Goal: Transaction & Acquisition: Purchase product/service

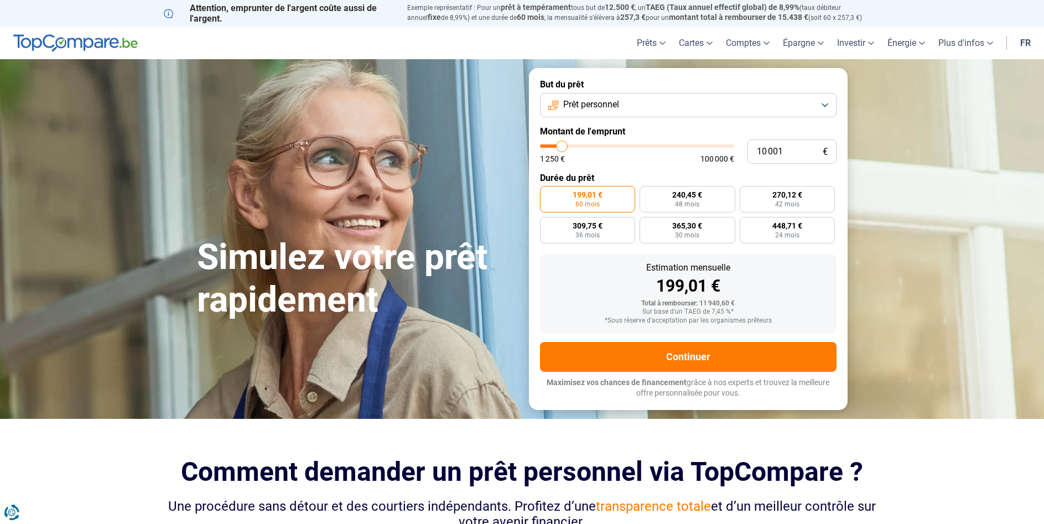
type input "51 250"
type input "51250"
click at [638, 145] on input "range" at bounding box center [637, 145] width 194 height 3
radio input "false"
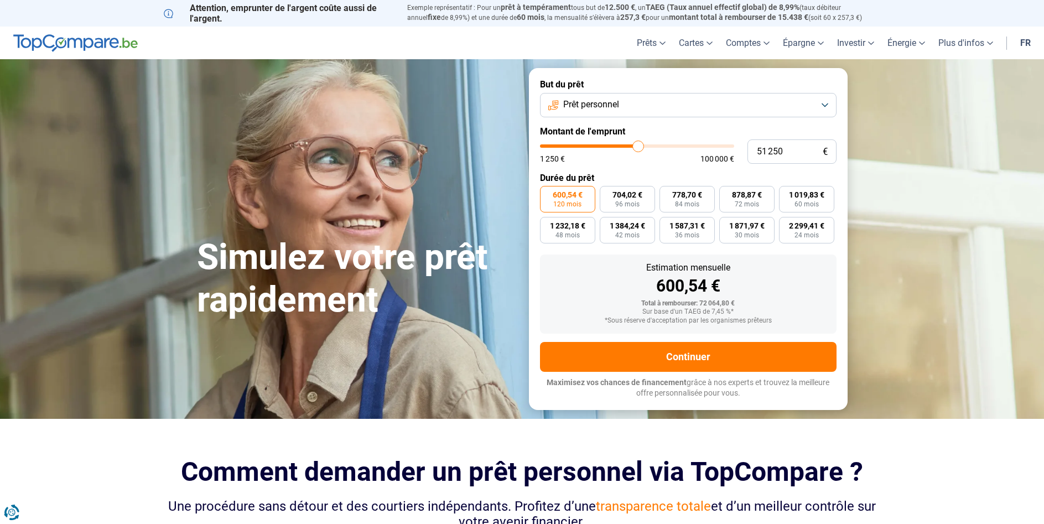
type input "53 000"
type input "53000"
click at [641, 145] on input "range" at bounding box center [637, 145] width 194 height 3
drag, startPoint x: 762, startPoint y: 156, endPoint x: 784, endPoint y: 156, distance: 21.6
click at [784, 156] on input "53 000" at bounding box center [792, 151] width 89 height 24
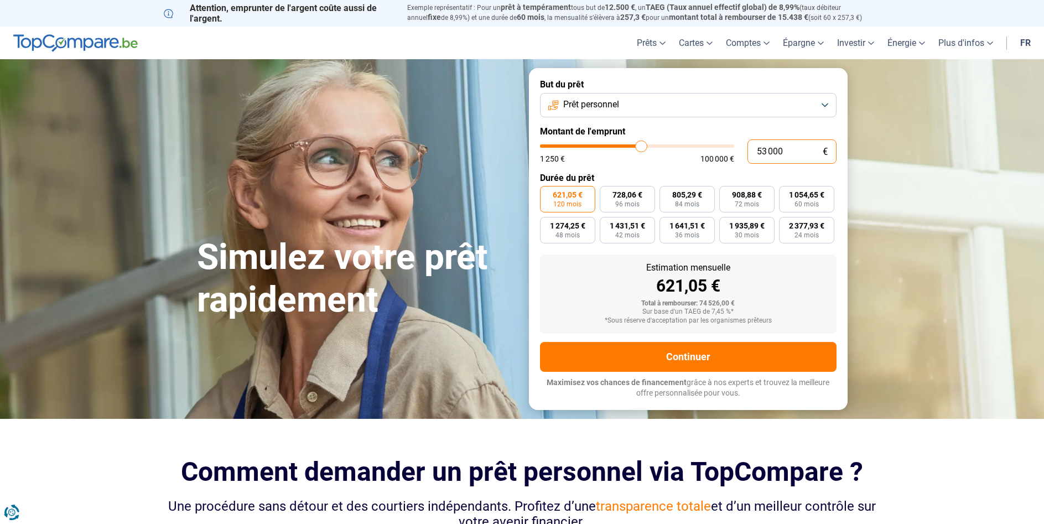
type input "52"
type input "1250"
type input "1 250"
type input "1250"
radio input "true"
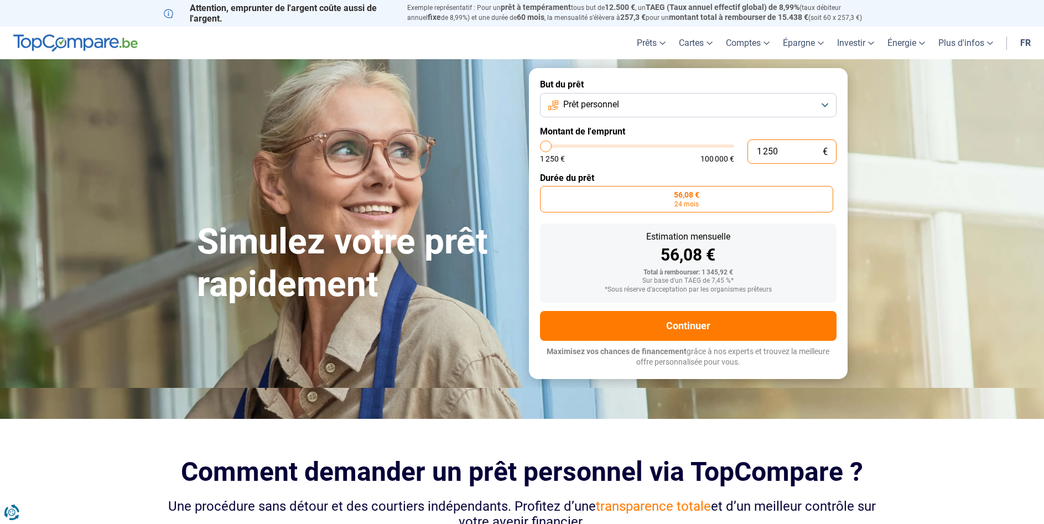
type input "250"
type input "1250"
type input "1 250"
type input "1250"
drag, startPoint x: 758, startPoint y: 146, endPoint x: 784, endPoint y: 147, distance: 26.0
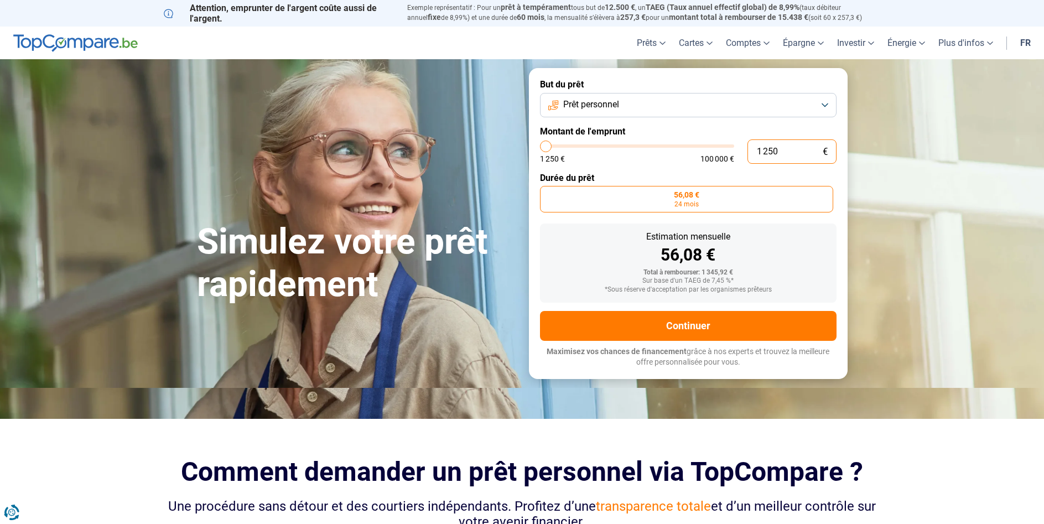
click at [784, 147] on input "1 250" at bounding box center [792, 151] width 89 height 24
type input "75 000"
type input "75000"
radio input "false"
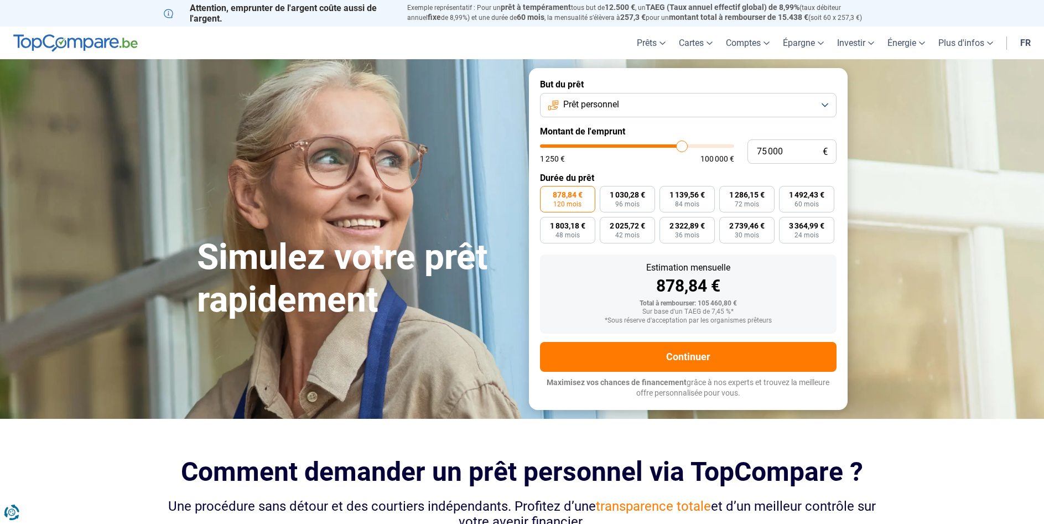
type input "75000"
click at [682, 145] on input "range" at bounding box center [637, 145] width 194 height 3
type input "67 250"
type input "67250"
click at [668, 147] on input "range" at bounding box center [637, 145] width 194 height 3
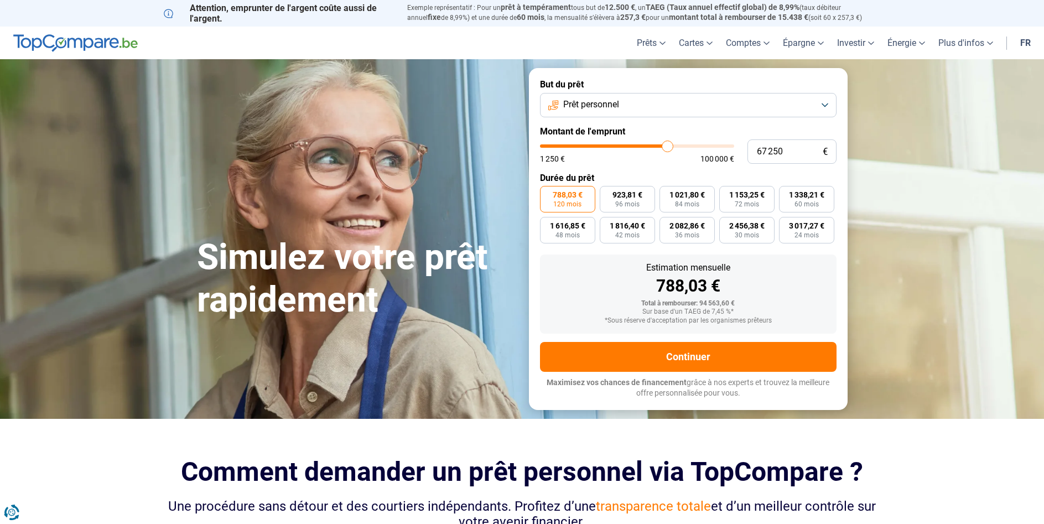
click at [651, 144] on div "67 250 € 1 250 € 100 000 €" at bounding box center [688, 151] width 297 height 24
type input "57 500"
type input "57500"
click at [650, 146] on input "range" at bounding box center [637, 145] width 194 height 3
type input "57 250"
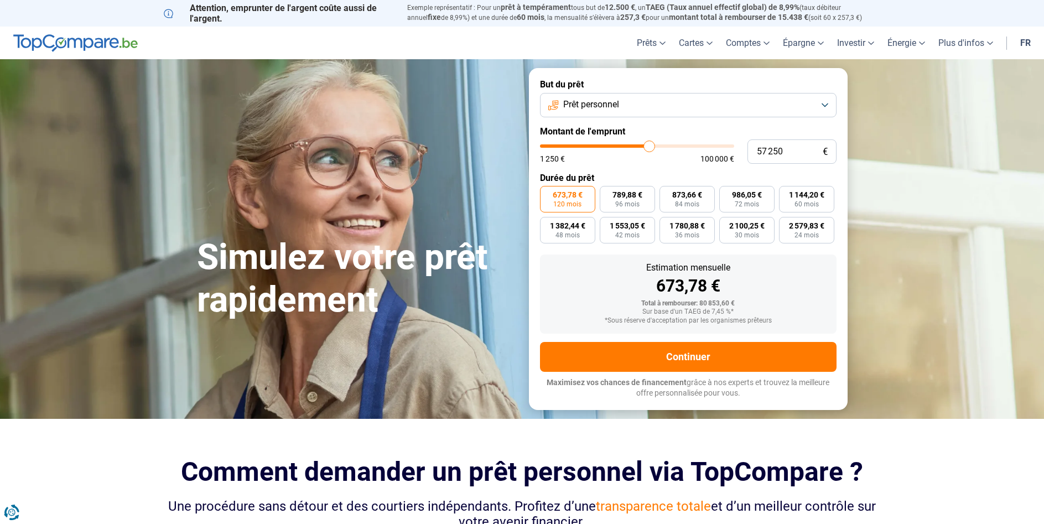
type input "57250"
click at [649, 146] on input "range" at bounding box center [637, 145] width 194 height 3
type input "56 500"
type input "56500"
click at [648, 146] on input "range" at bounding box center [637, 145] width 194 height 3
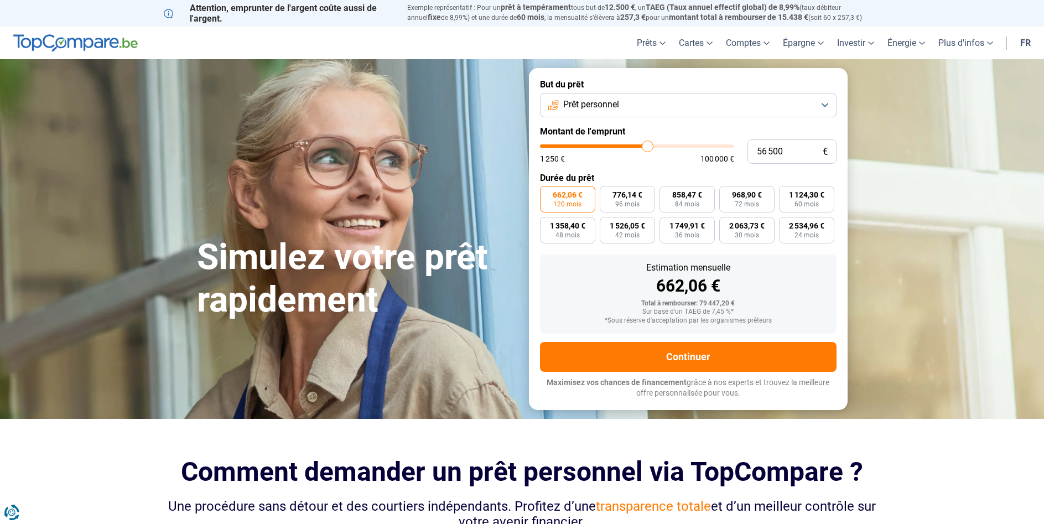
type input "57 250"
type input "57250"
click at [649, 145] on input "range" at bounding box center [637, 145] width 194 height 3
type input "56 500"
type input "56500"
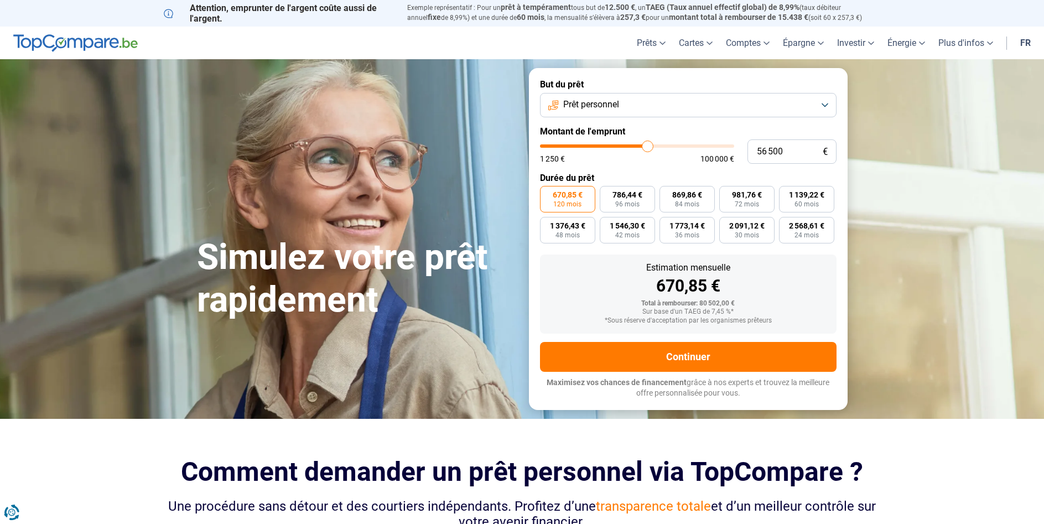
click at [648, 145] on input "range" at bounding box center [637, 145] width 194 height 3
type input "57 500"
type input "57500"
click at [650, 144] on input "range" at bounding box center [637, 145] width 194 height 3
type input "52 750"
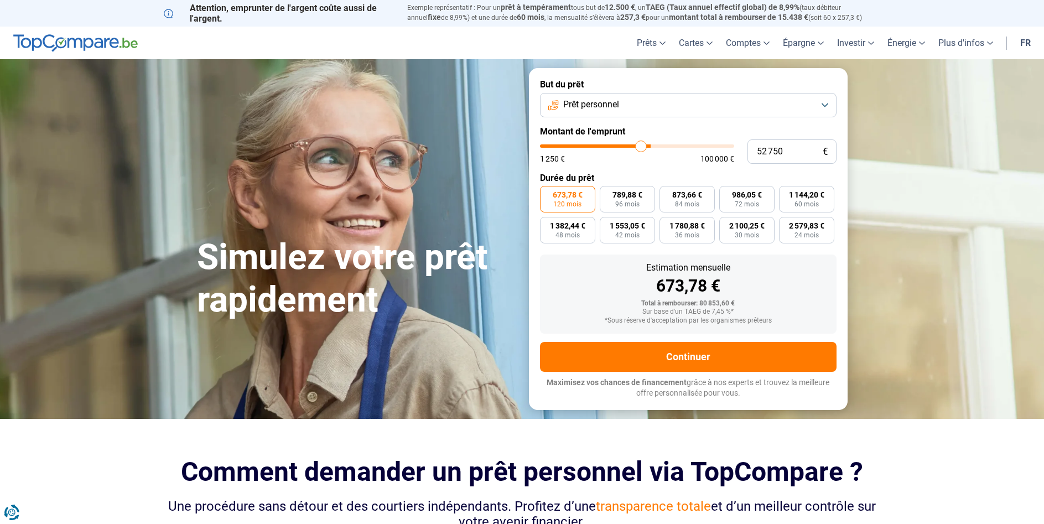
type input "52750"
click at [641, 147] on input "range" at bounding box center [637, 145] width 194 height 3
type input "56 500"
type input "56500"
type input "56 750"
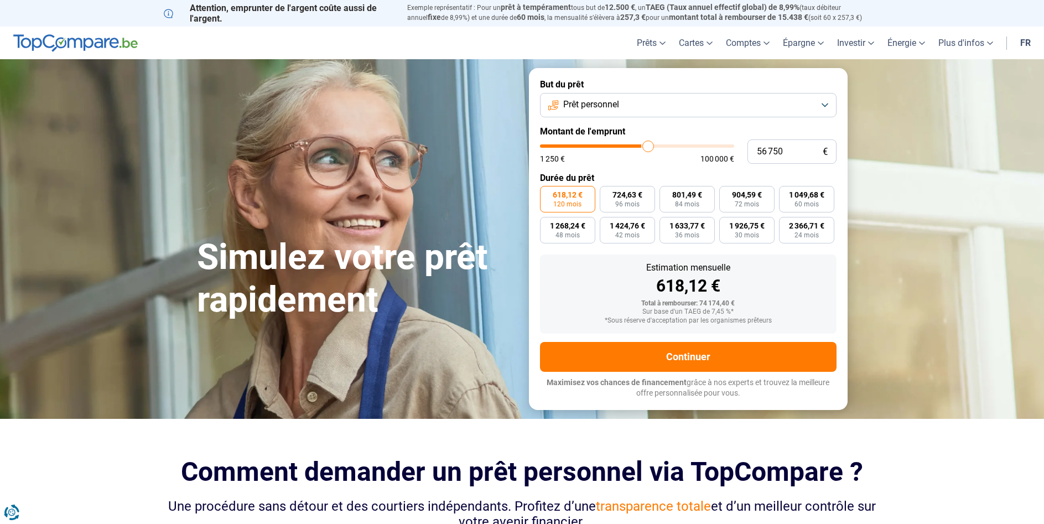
type input "57000"
click at [649, 145] on input "range" at bounding box center [637, 145] width 194 height 3
click at [762, 152] on input "57 000" at bounding box center [792, 151] width 89 height 24
type input "5 000"
type input "5000"
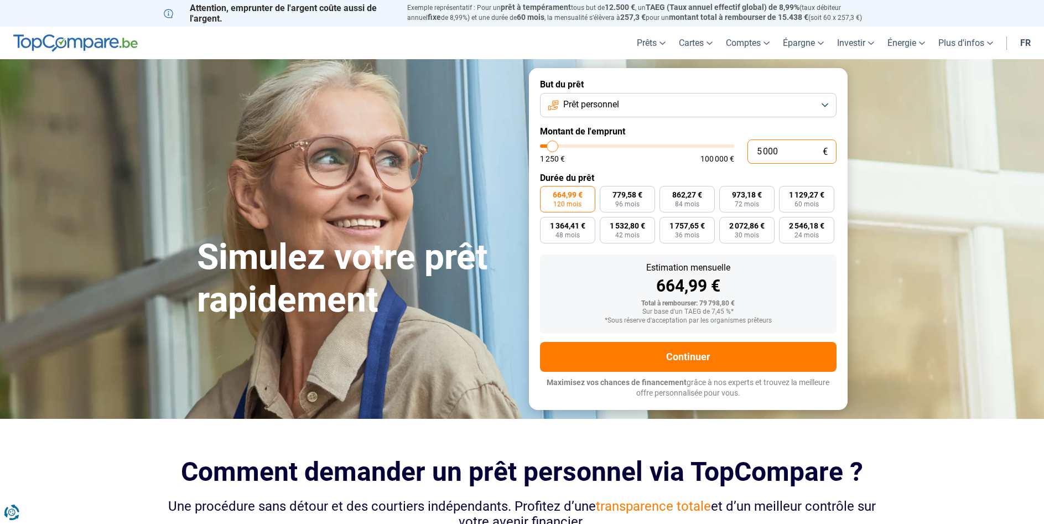
type input "58 000"
type input "58000"
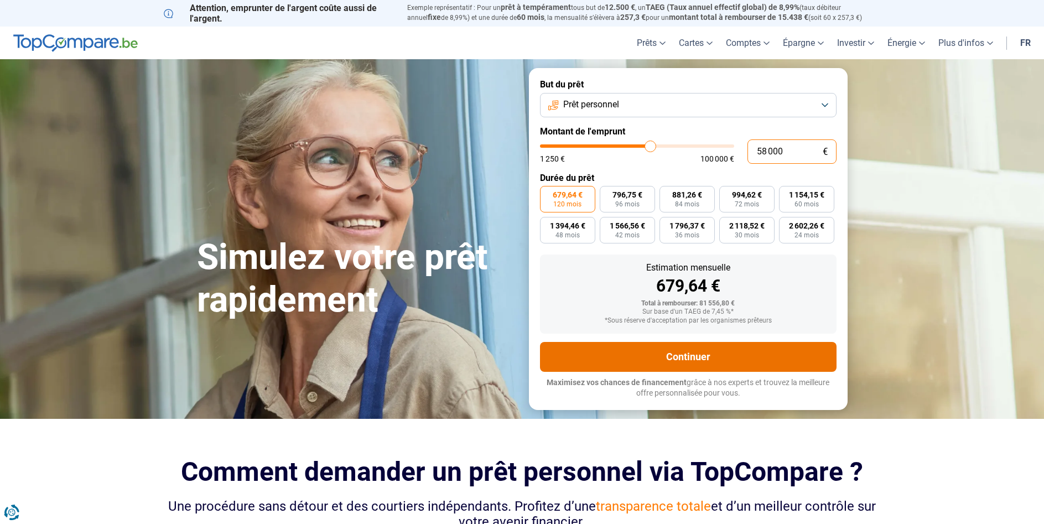
type input "58 000"
click at [687, 358] on button "Continuer" at bounding box center [688, 357] width 297 height 30
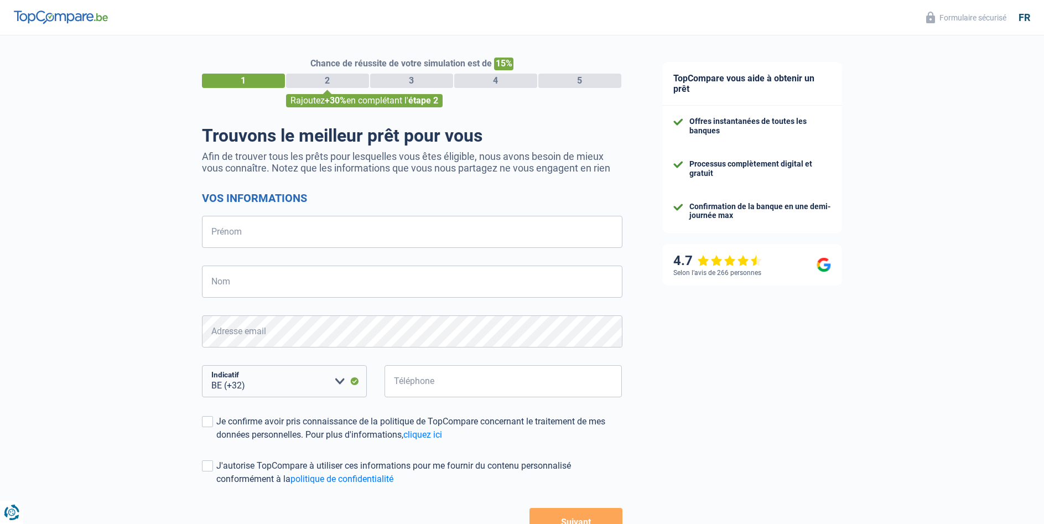
select select "32"
